Goal: Information Seeking & Learning: Learn about a topic

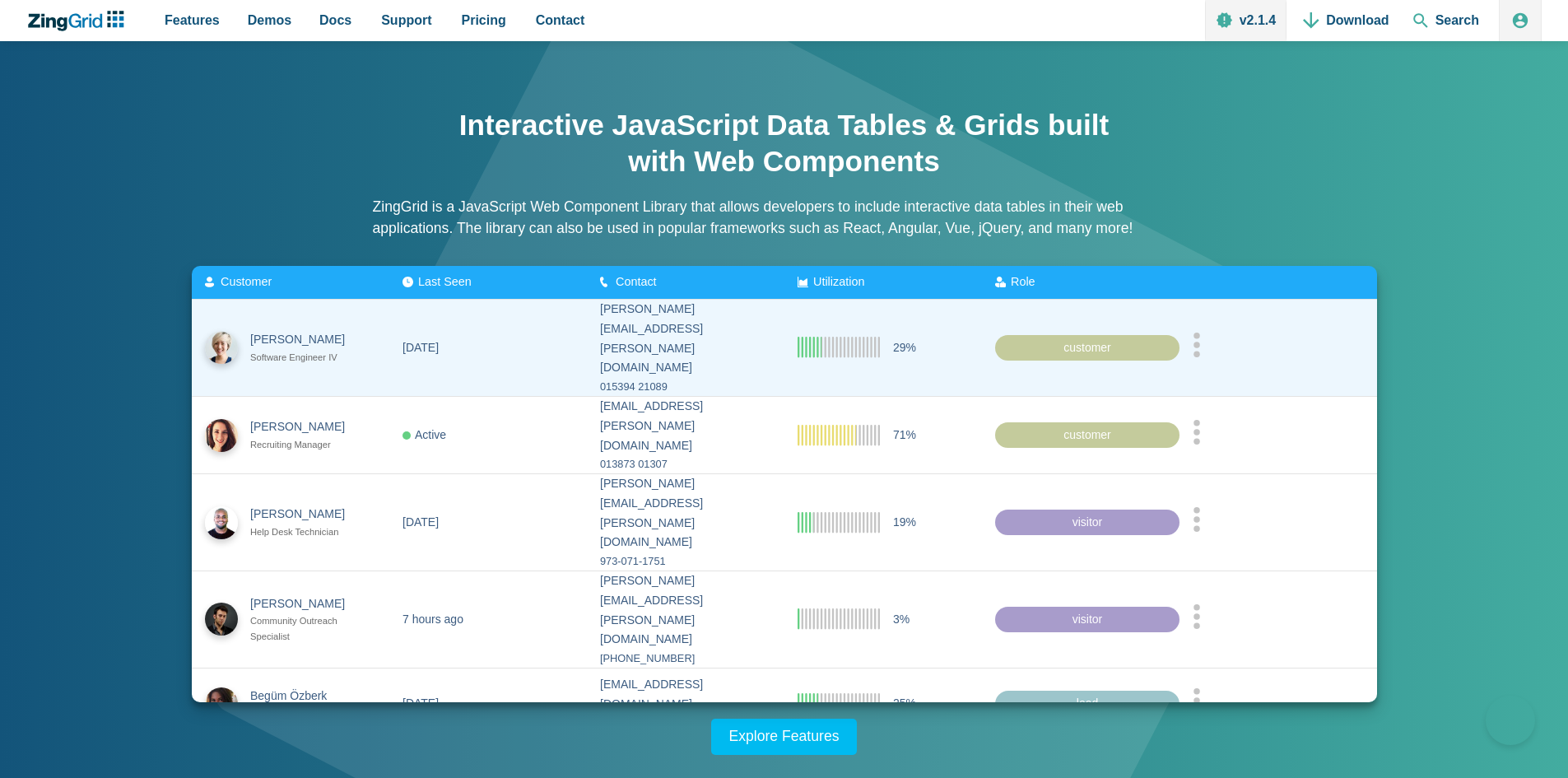
click at [1194, 327] on zg-cell "App Content" at bounding box center [1278, 348] width 198 height 97
click at [1201, 332] on icon "App Content" at bounding box center [1197, 344] width 8 height 25
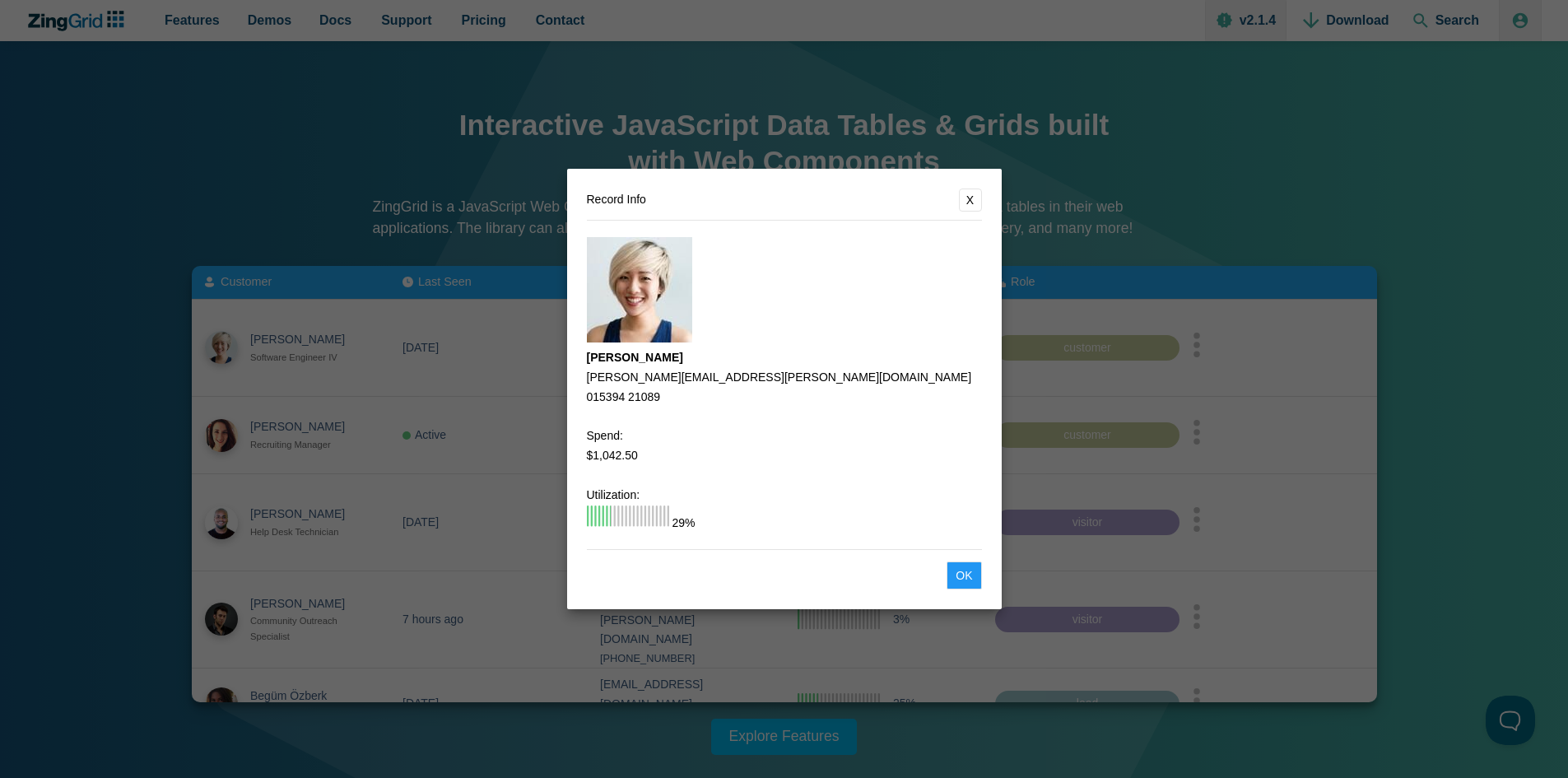
click at [973, 191] on button "X" at bounding box center [970, 200] width 23 height 23
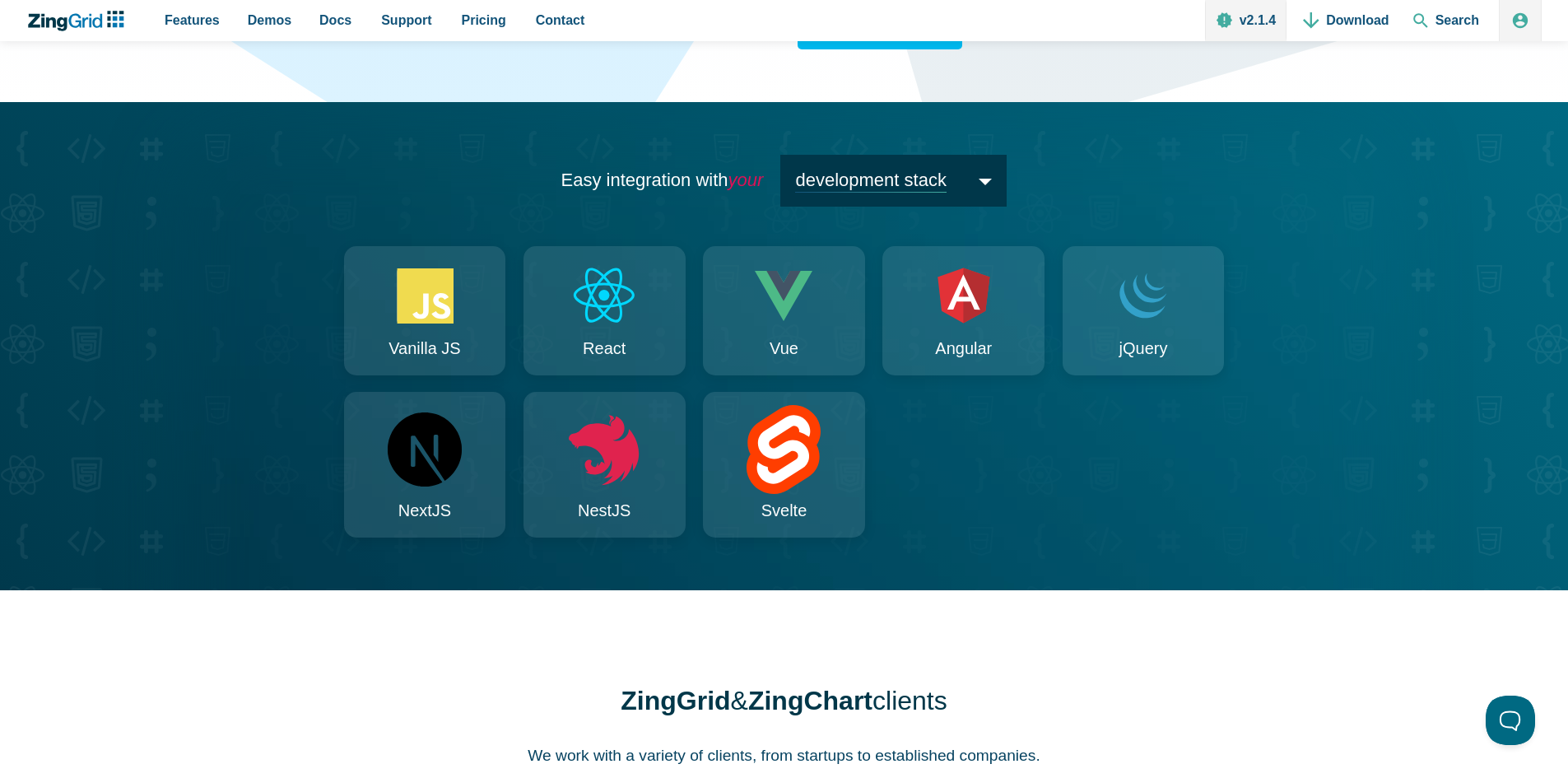
scroll to position [1515, 0]
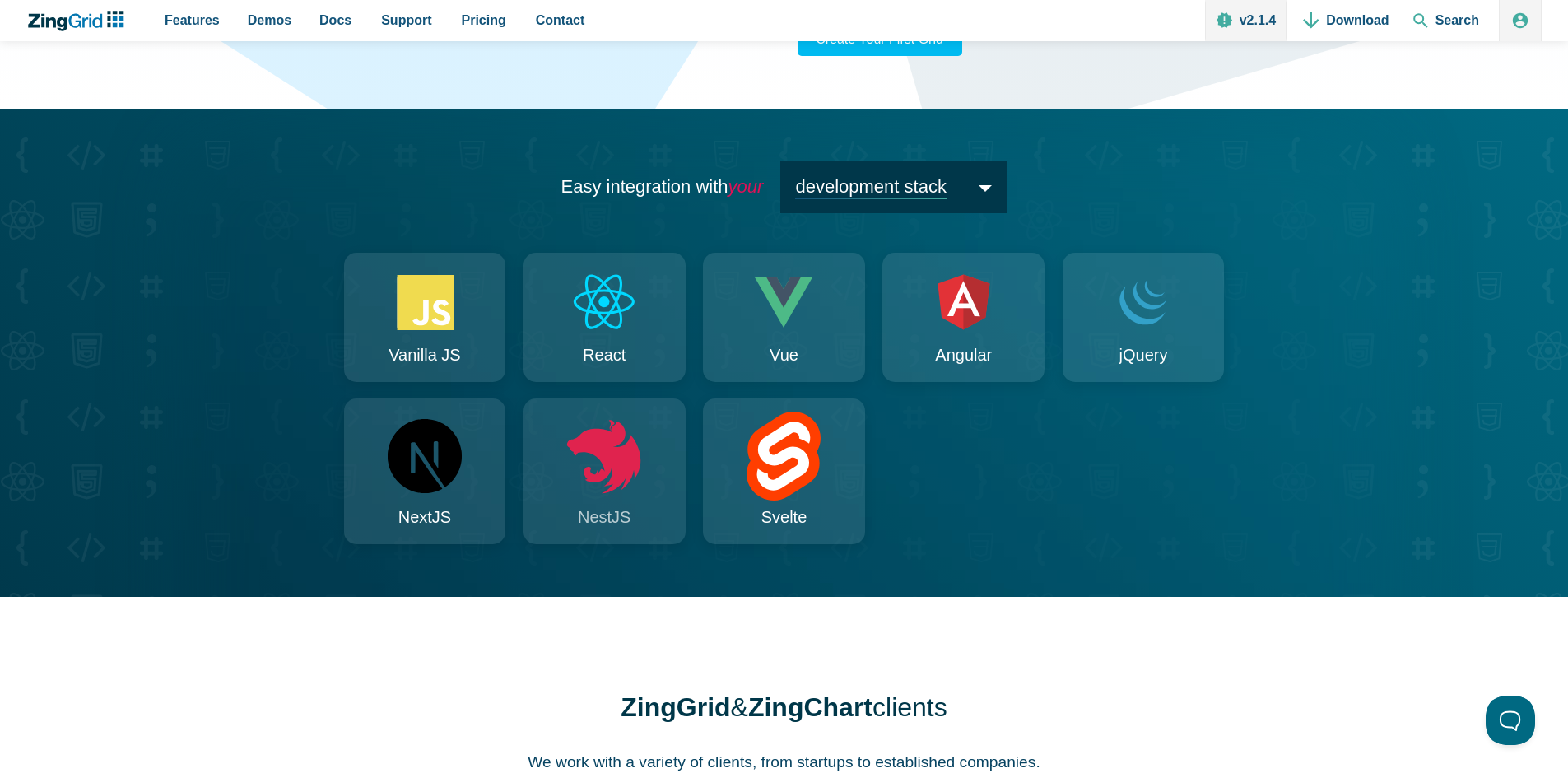
click at [614, 477] on icon "App Content" at bounding box center [604, 456] width 73 height 73
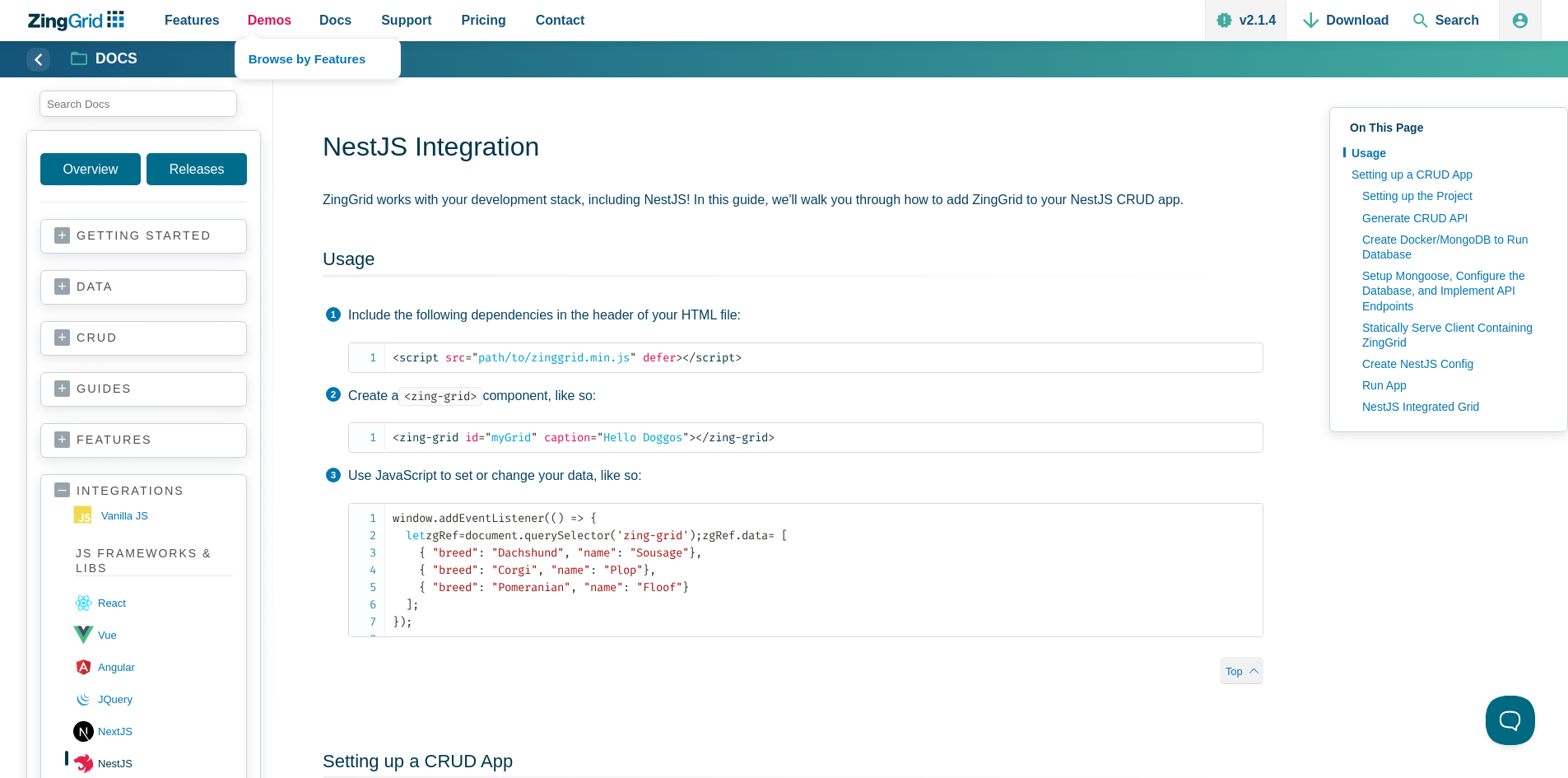
click at [287, 32] on link "Demos" at bounding box center [270, 21] width 57 height 41
